Goal: Task Accomplishment & Management: Use online tool/utility

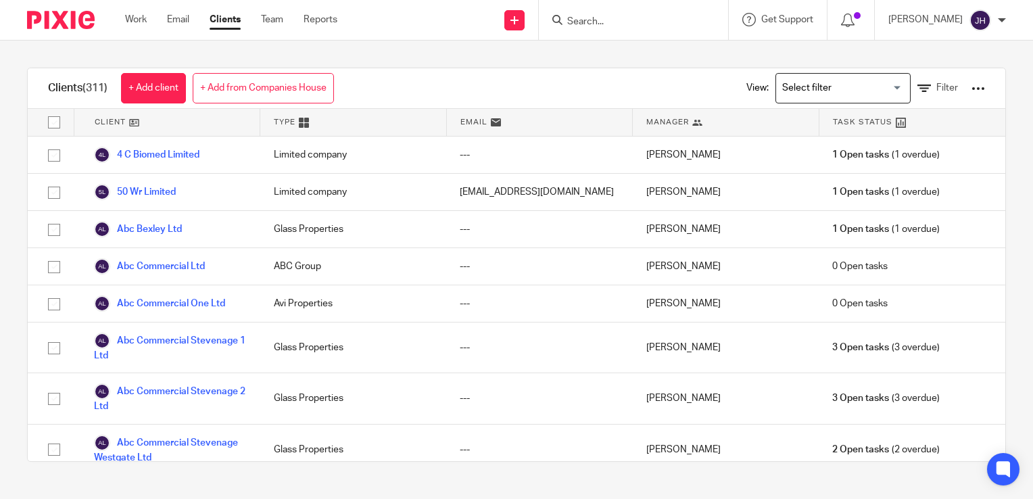
click at [135, 11] on div "Work Email Clients Team Reports Work Email Clients Team Reports Settings" at bounding box center [235, 20] width 246 height 40
click at [135, 26] on link "Work" at bounding box center [136, 20] width 22 height 14
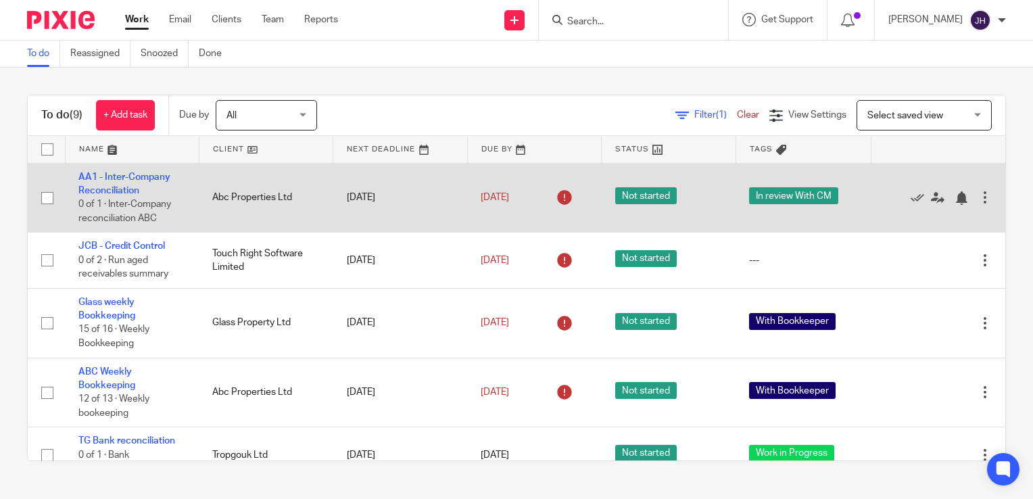
click at [368, 169] on td "5 Aug 2025" at bounding box center [400, 198] width 134 height 70
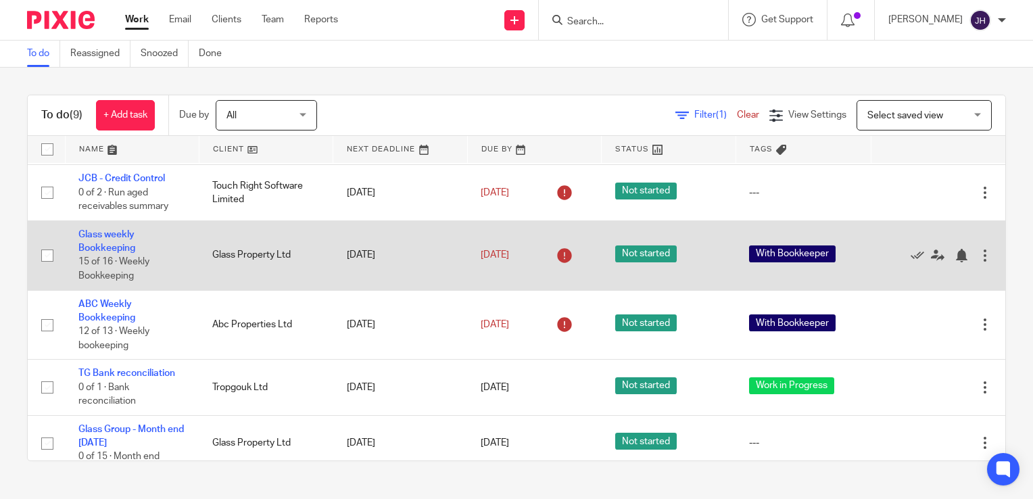
scroll to position [135, 0]
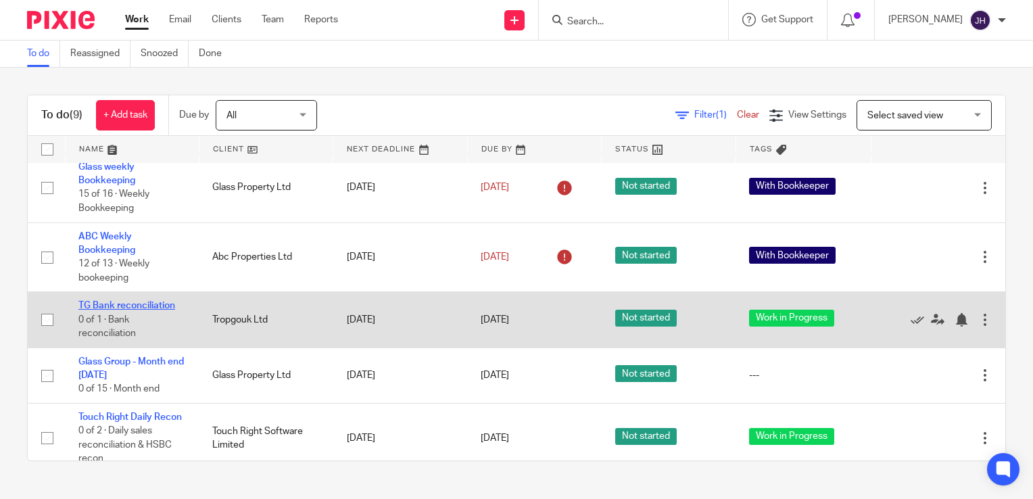
click at [141, 305] on link "TG Bank reconciliation" at bounding box center [126, 305] width 97 height 9
